Goal: Download file/media

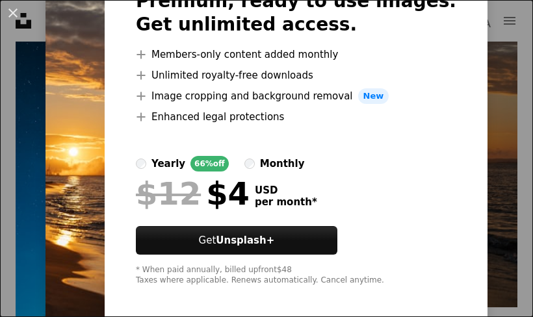
scroll to position [99, 0]
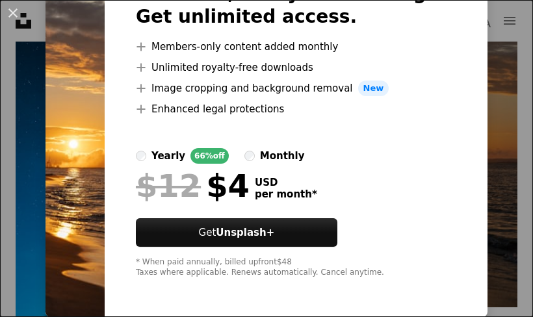
click at [486, 101] on div "An X shape Premium, ready to use images. Get unlimited access. A plus sign Memb…" at bounding box center [266, 158] width 533 height 317
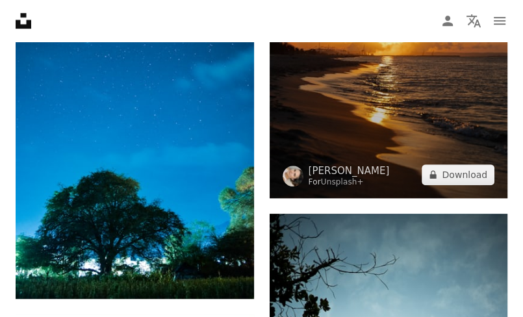
click at [458, 140] on img at bounding box center [389, 20] width 239 height 358
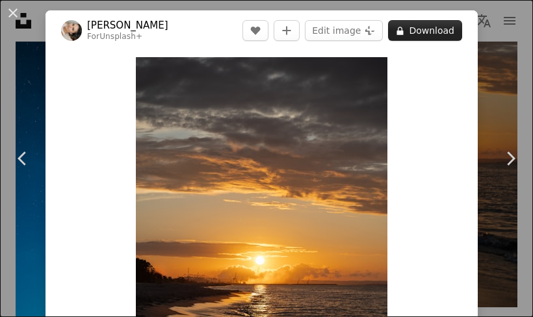
click at [407, 33] on button "A lock Download" at bounding box center [425, 30] width 74 height 21
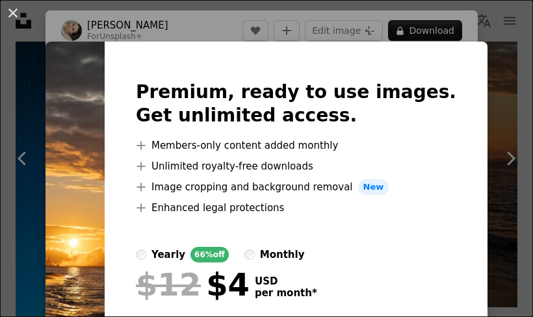
click at [477, 131] on div "An X shape Premium, ready to use images. Get unlimited access. A plus sign Memb…" at bounding box center [266, 158] width 533 height 317
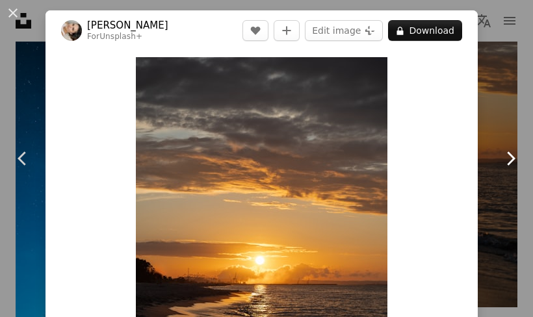
click at [505, 155] on icon "Chevron right" at bounding box center [510, 158] width 21 height 21
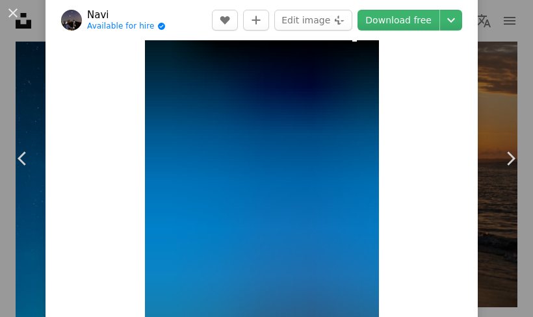
scroll to position [195, 0]
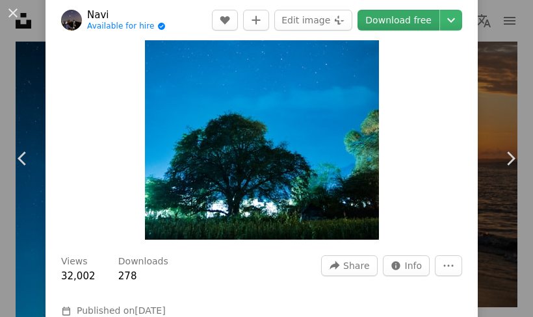
click at [397, 16] on link "Download free" at bounding box center [399, 20] width 82 height 21
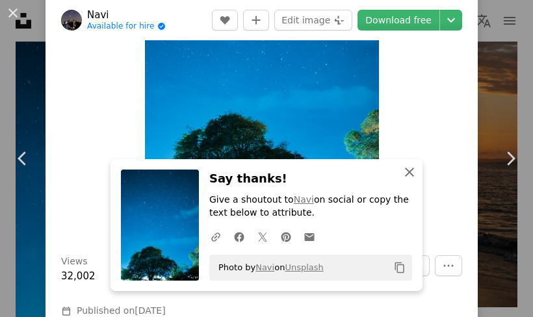
click at [408, 174] on icon "An X shape" at bounding box center [410, 173] width 16 height 16
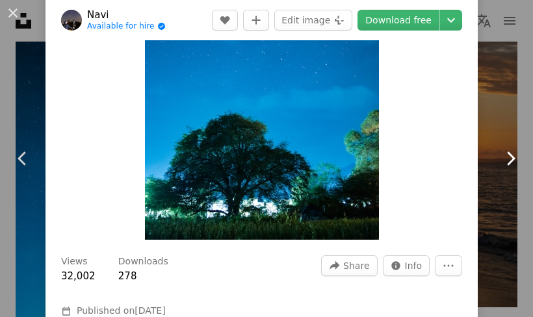
click at [500, 156] on icon "Chevron right" at bounding box center [510, 158] width 21 height 21
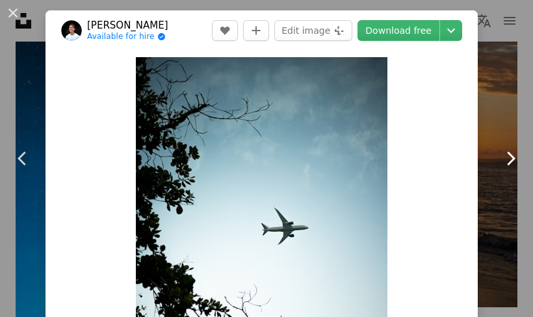
click at [506, 157] on icon "Chevron right" at bounding box center [510, 158] width 21 height 21
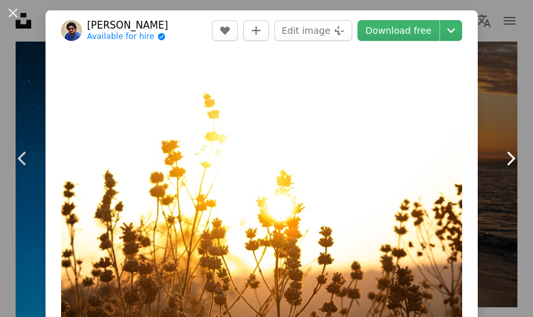
click at [488, 101] on link "Chevron right" at bounding box center [511, 158] width 46 height 125
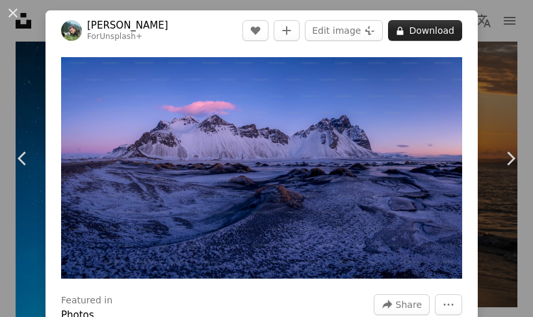
click at [408, 33] on button "A lock Download" at bounding box center [425, 30] width 74 height 21
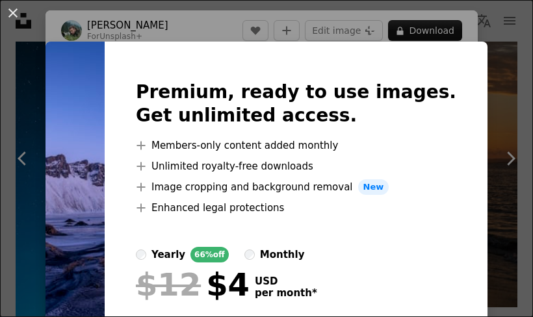
click at [475, 118] on div "An X shape Premium, ready to use images. Get unlimited access. A plus sign Memb…" at bounding box center [266, 158] width 533 height 317
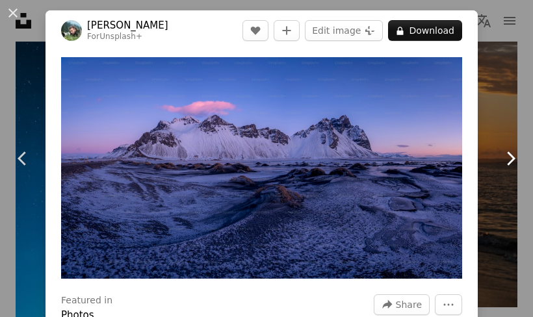
click at [500, 156] on icon "Chevron right" at bounding box center [510, 158] width 21 height 21
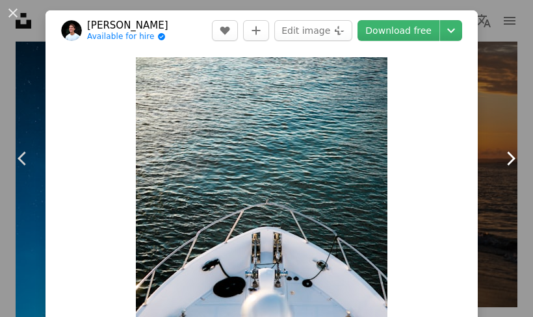
click at [500, 160] on icon "Chevron right" at bounding box center [510, 158] width 21 height 21
